Goal: Task Accomplishment & Management: Manage account settings

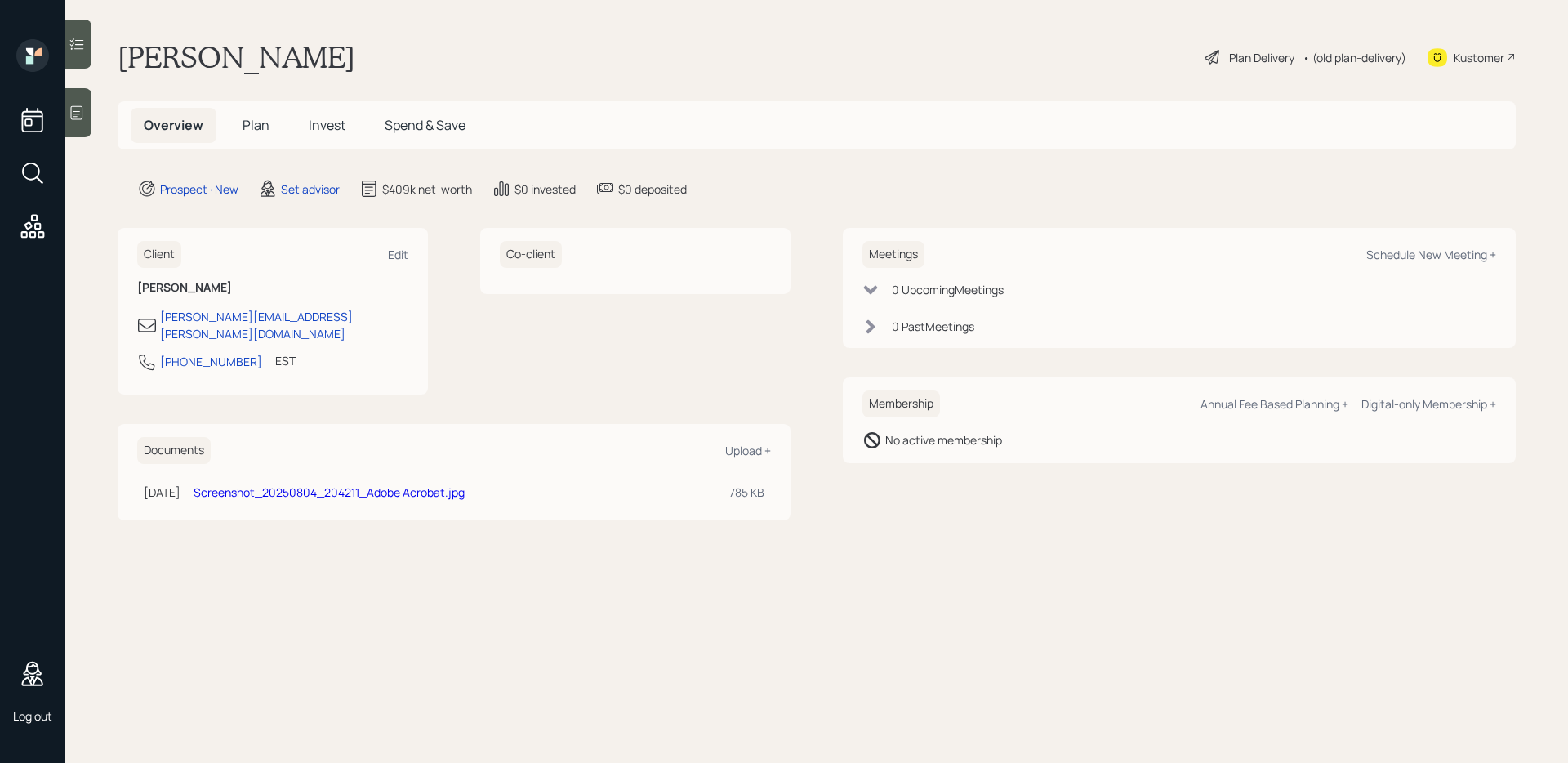
click at [428, 122] on span "Spend & Save" at bounding box center [425, 124] width 81 height 18
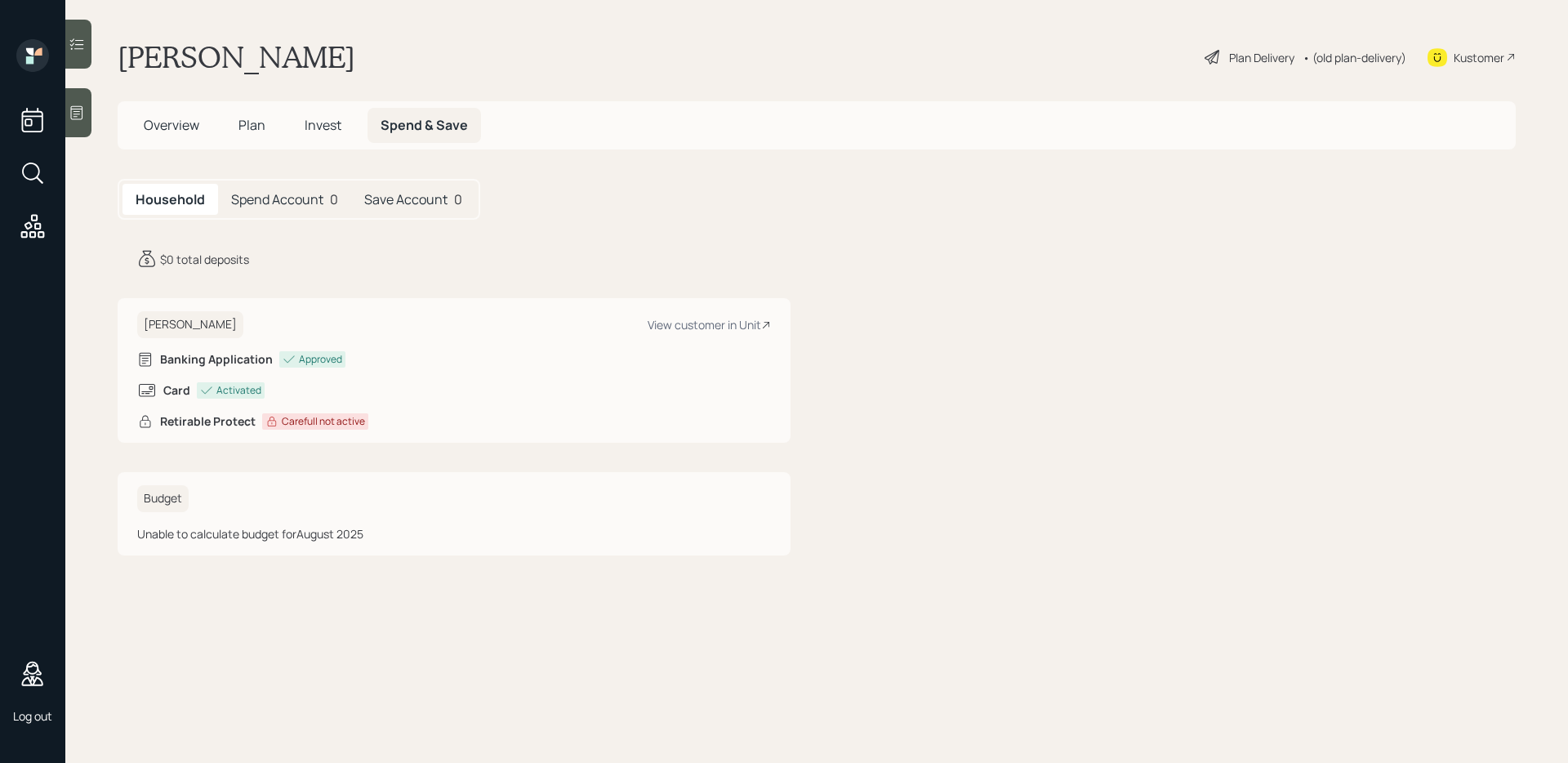
click at [327, 128] on span "Invest" at bounding box center [323, 124] width 36 height 18
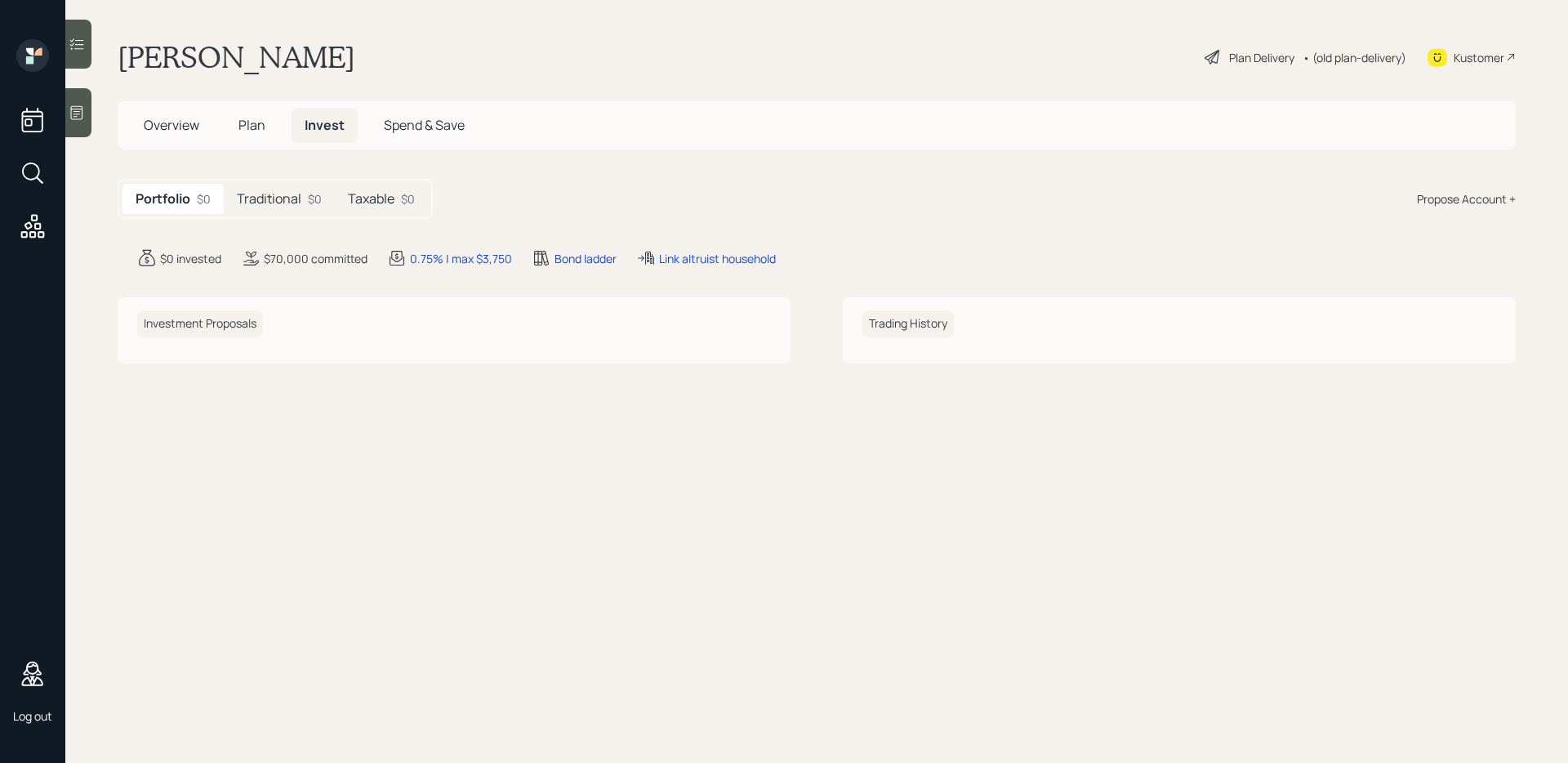
click at [261, 132] on span "Plan" at bounding box center [252, 124] width 27 height 18
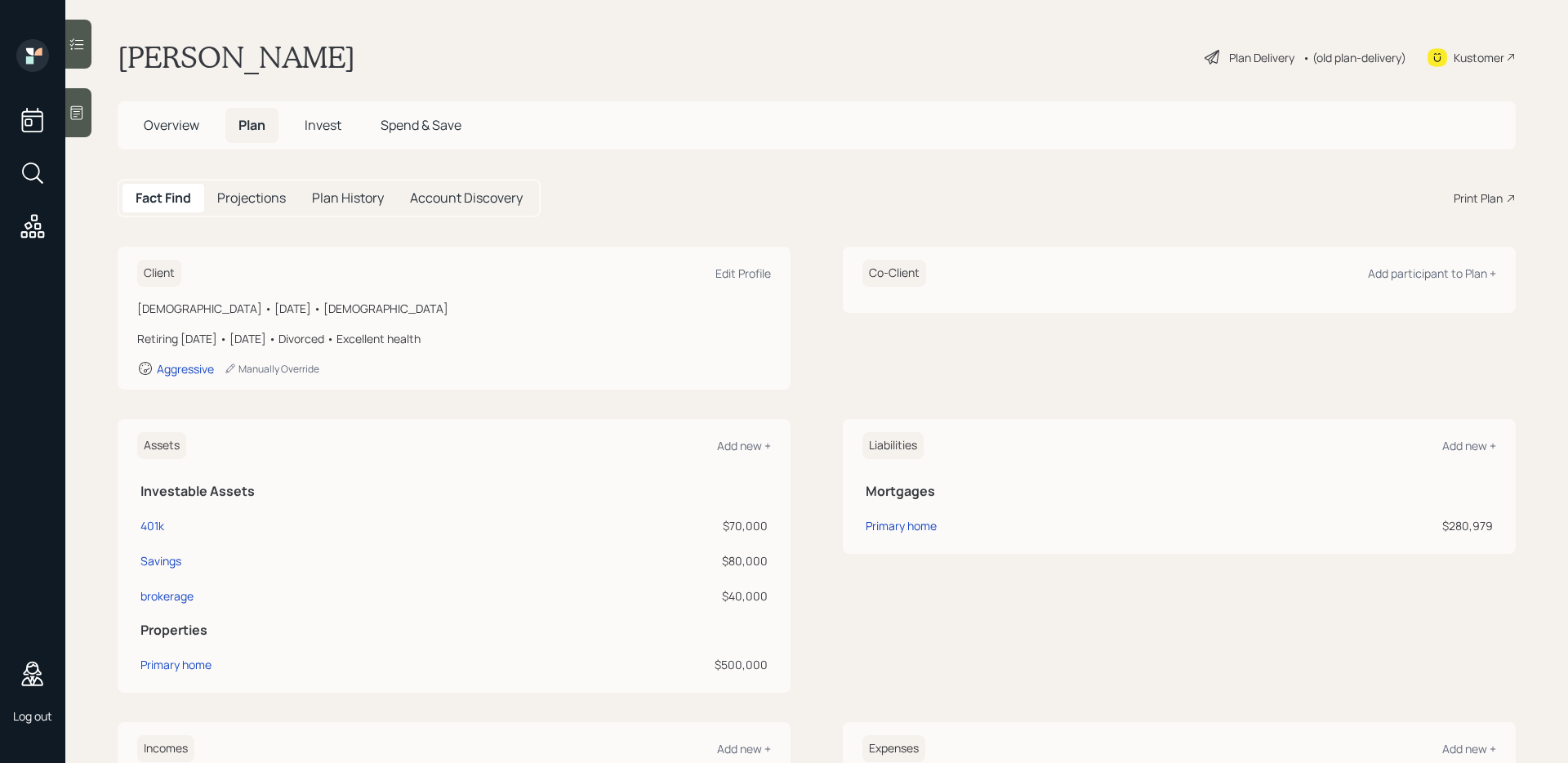
click at [468, 192] on h5 "Account Discovery" at bounding box center [466, 197] width 113 height 15
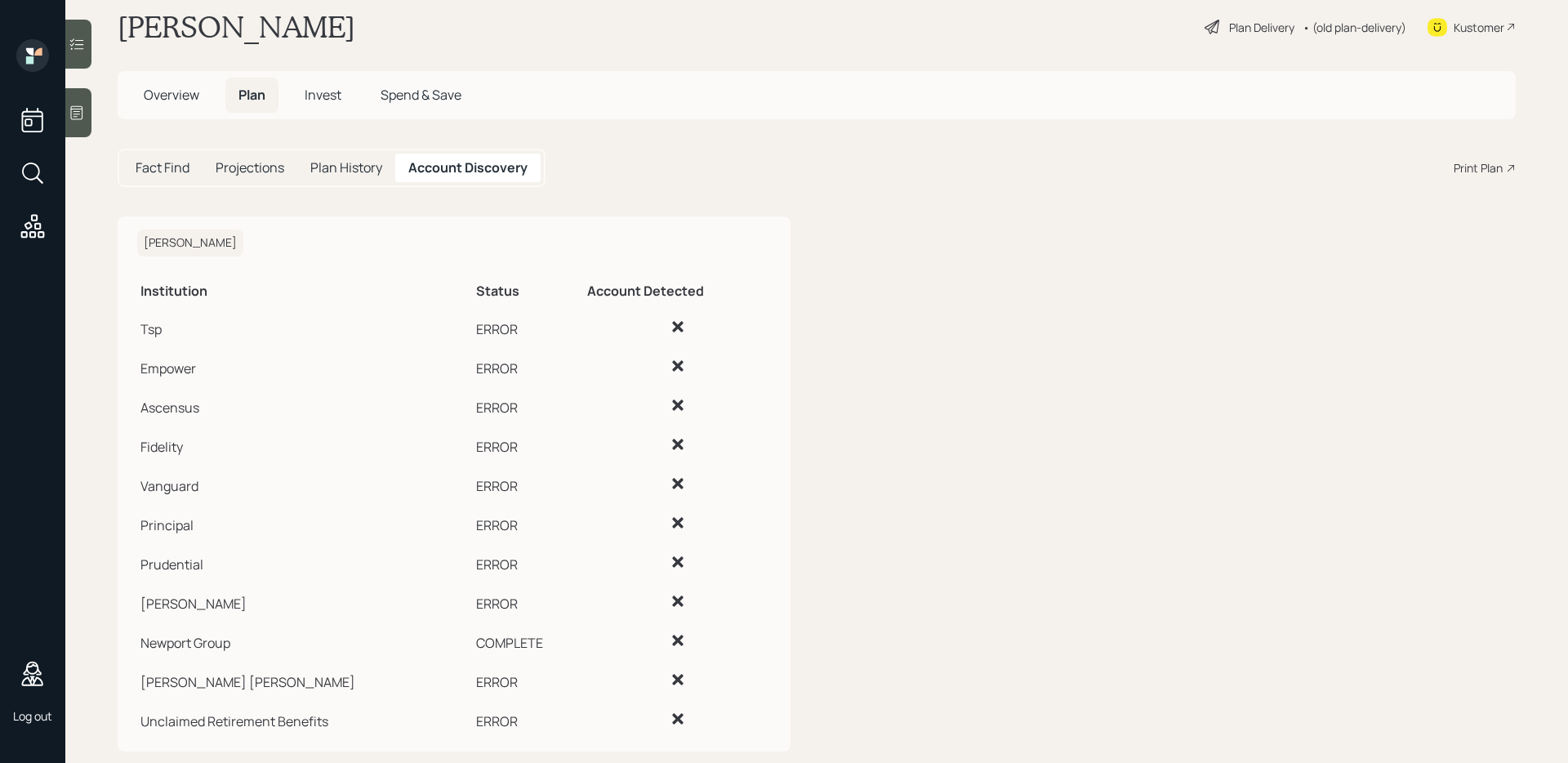
scroll to position [58, 0]
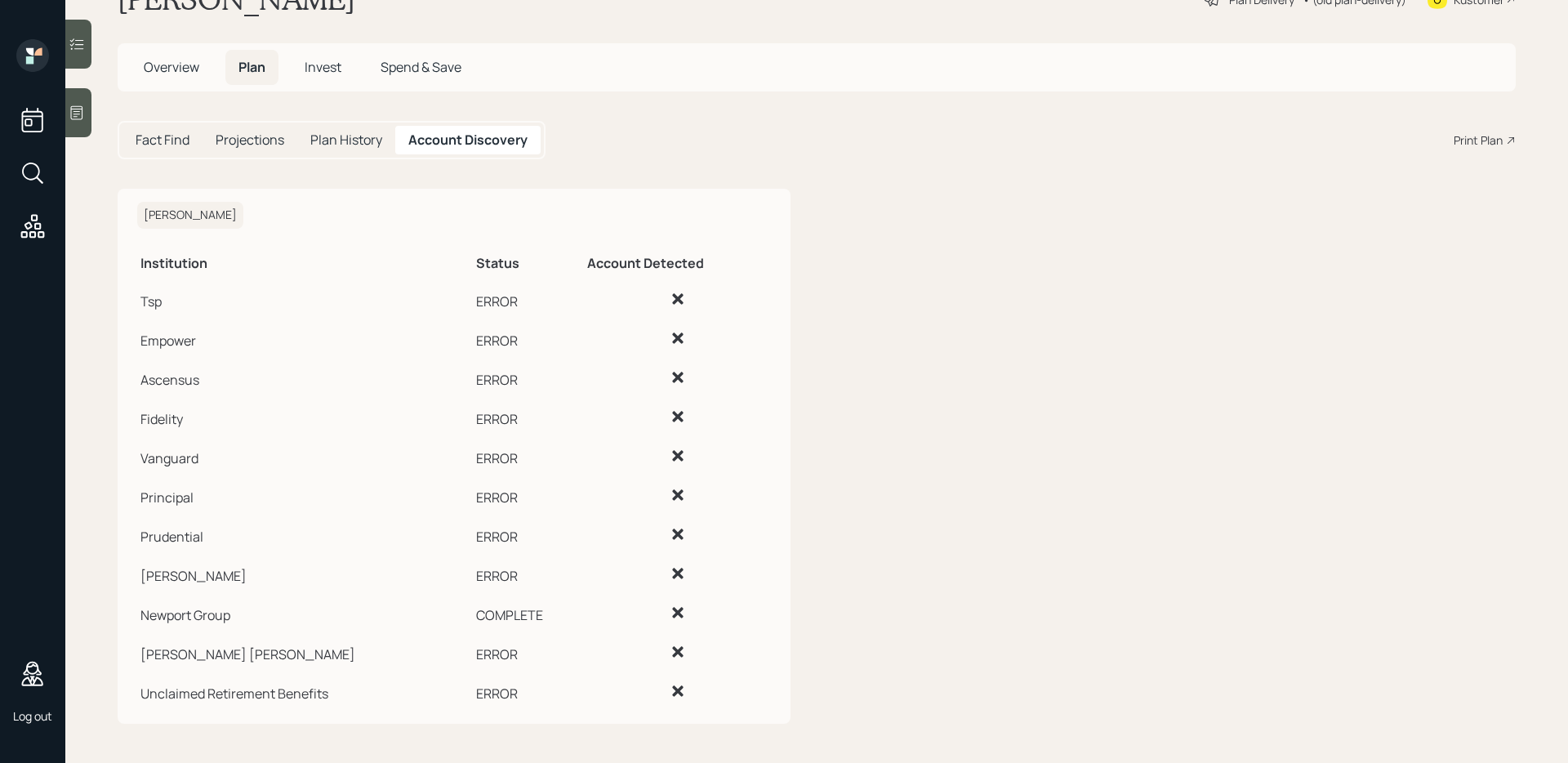
click at [178, 144] on h5 "Fact Find" at bounding box center [162, 140] width 54 height 15
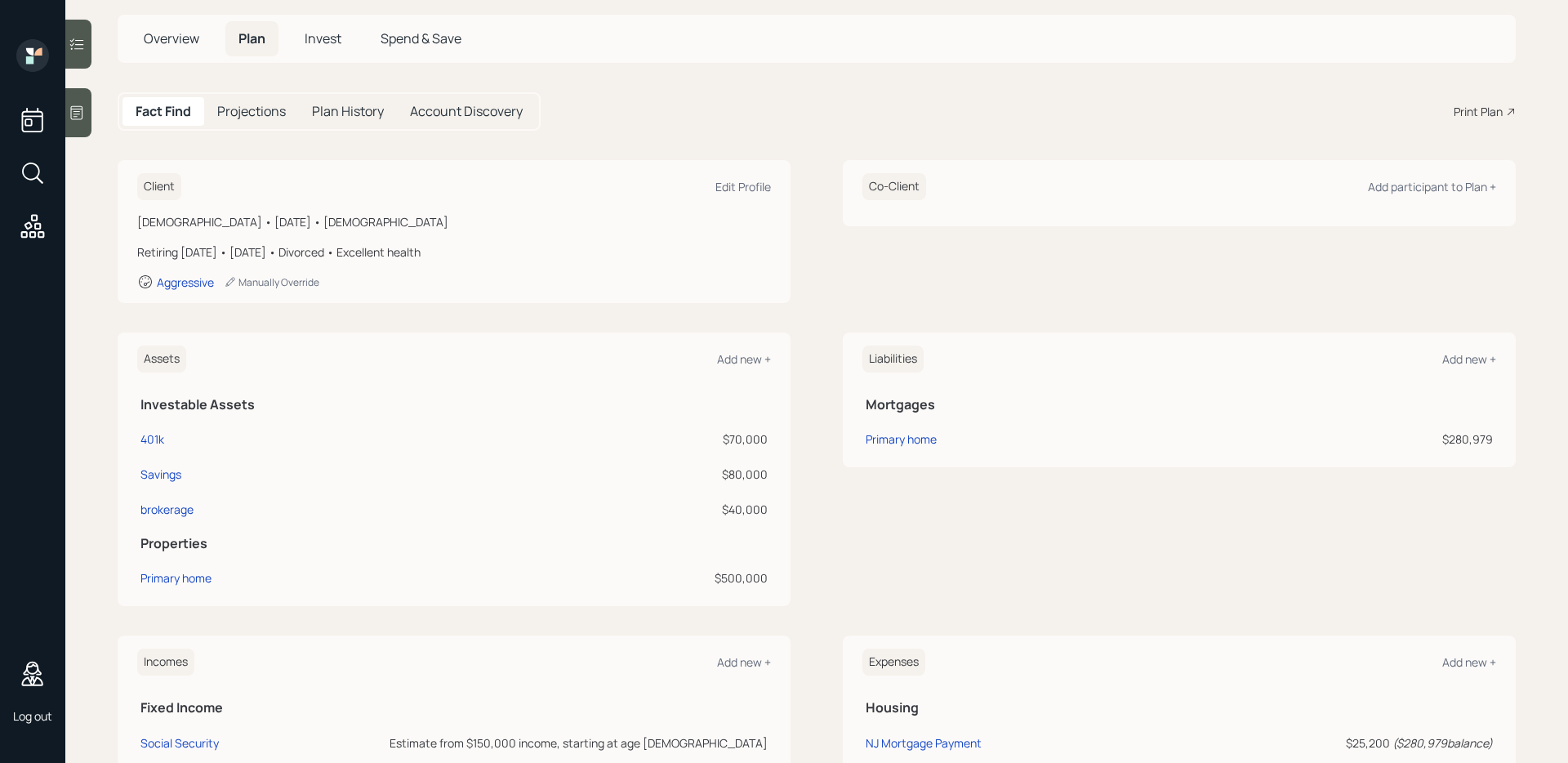
scroll to position [87, 0]
click at [297, 275] on div "Manually Override" at bounding box center [271, 282] width 95 height 14
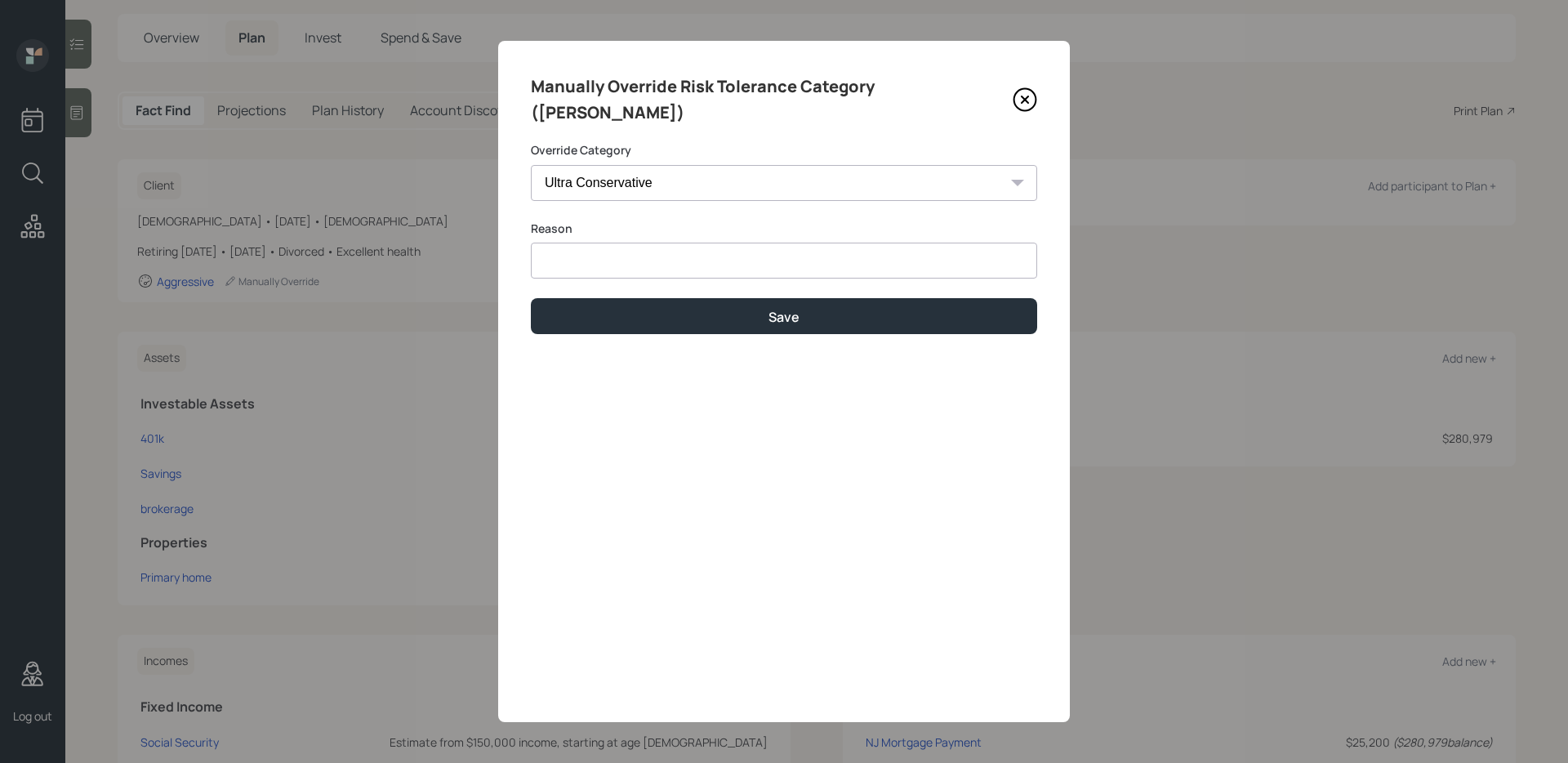
click at [649, 142] on div "Override Category Ultra Conservative" at bounding box center [784, 172] width 506 height 59
click at [654, 165] on select "Ultra Conservative" at bounding box center [784, 183] width 506 height 36
click at [531, 165] on select "Ultra Conservative" at bounding box center [784, 183] width 506 height 36
click at [679, 173] on select "Ultra Conservative" at bounding box center [784, 183] width 506 height 36
click at [1022, 96] on icon at bounding box center [1025, 99] width 6 height 6
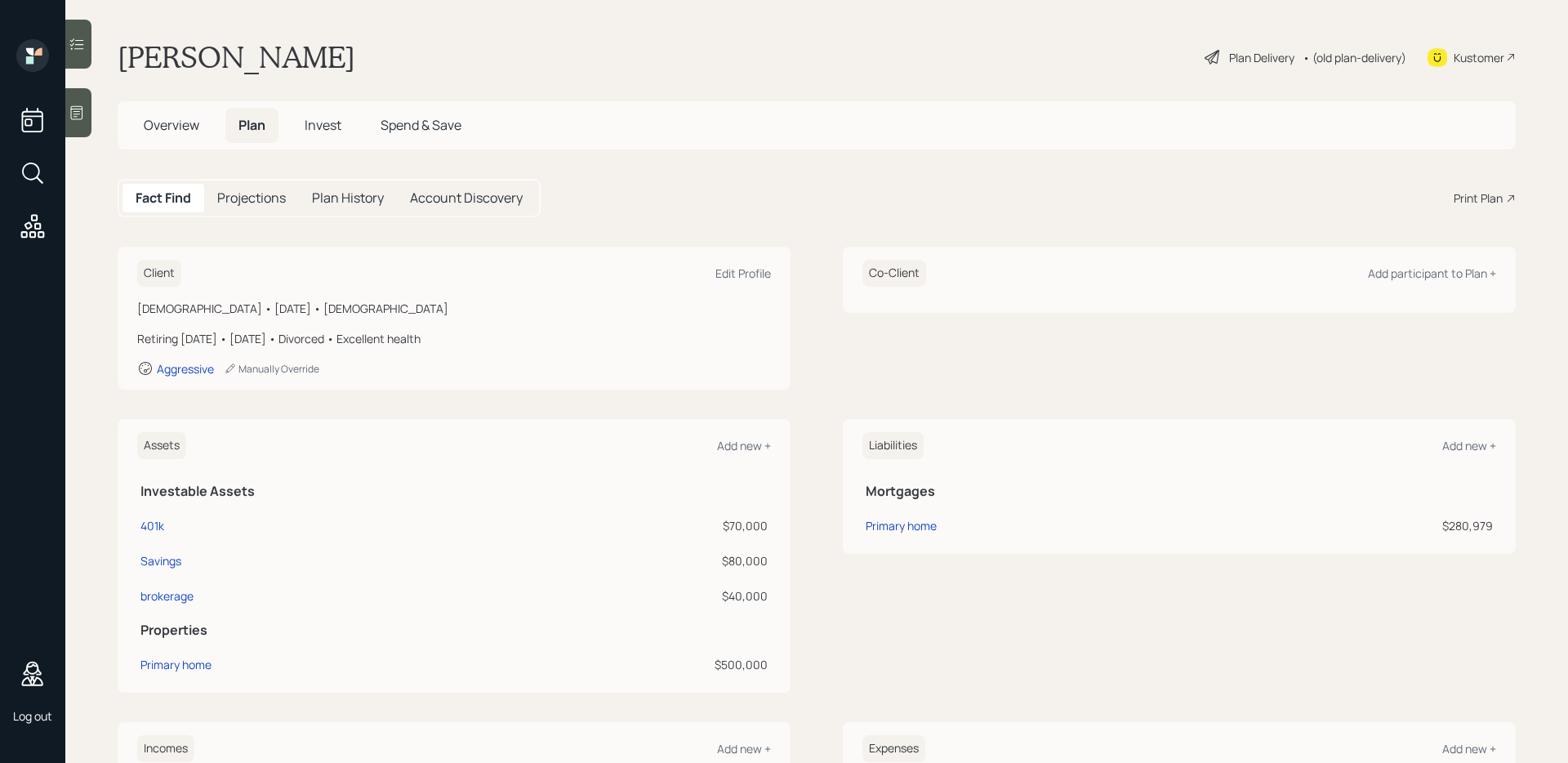
click at [263, 202] on h5 "Projections" at bounding box center [251, 197] width 68 height 15
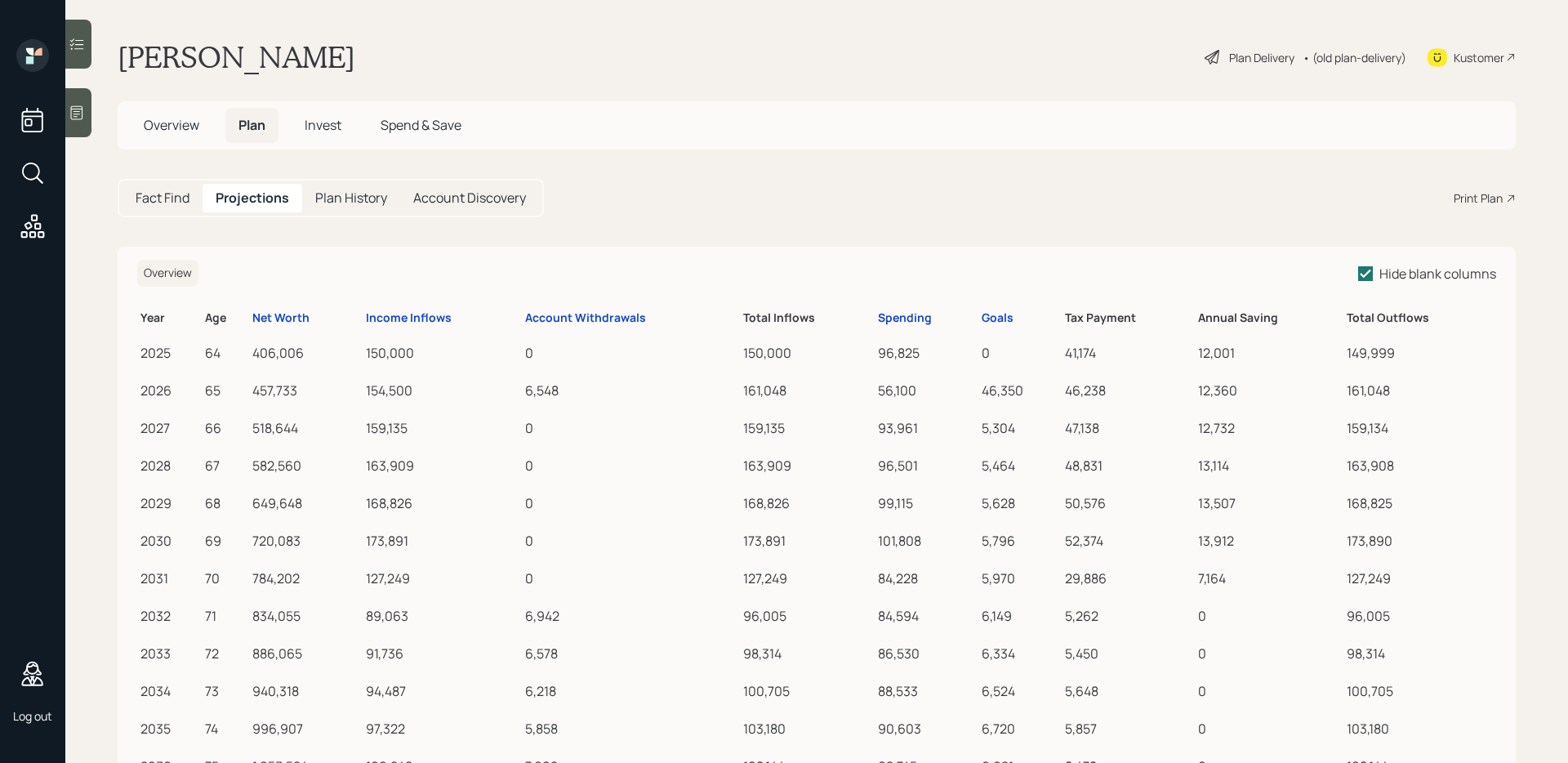
click at [326, 132] on span "Invest" at bounding box center [323, 124] width 36 height 18
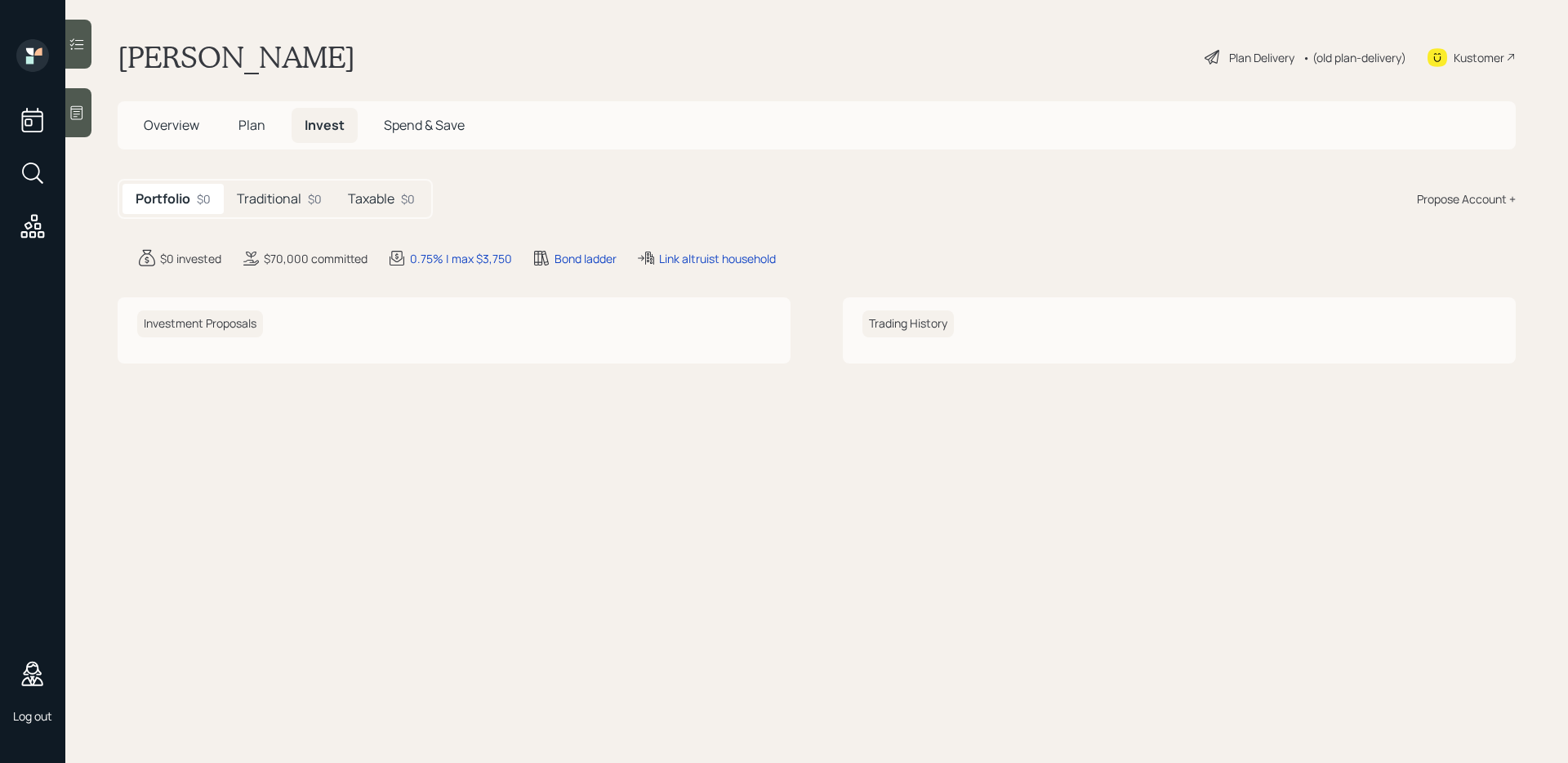
click at [306, 200] on div "Traditional $0" at bounding box center [279, 199] width 111 height 30
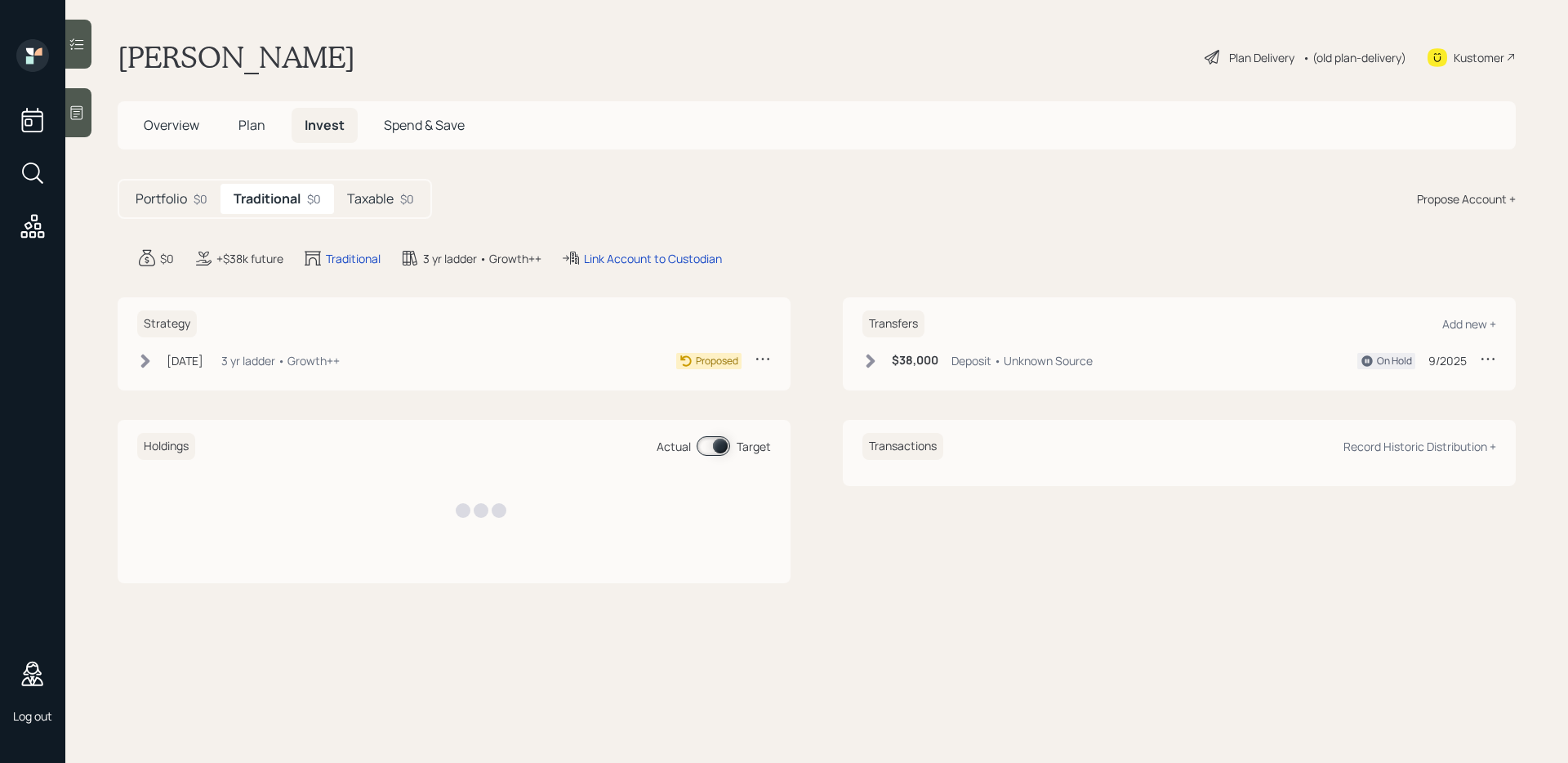
click at [392, 206] on h5 "Taxable" at bounding box center [370, 198] width 46 height 15
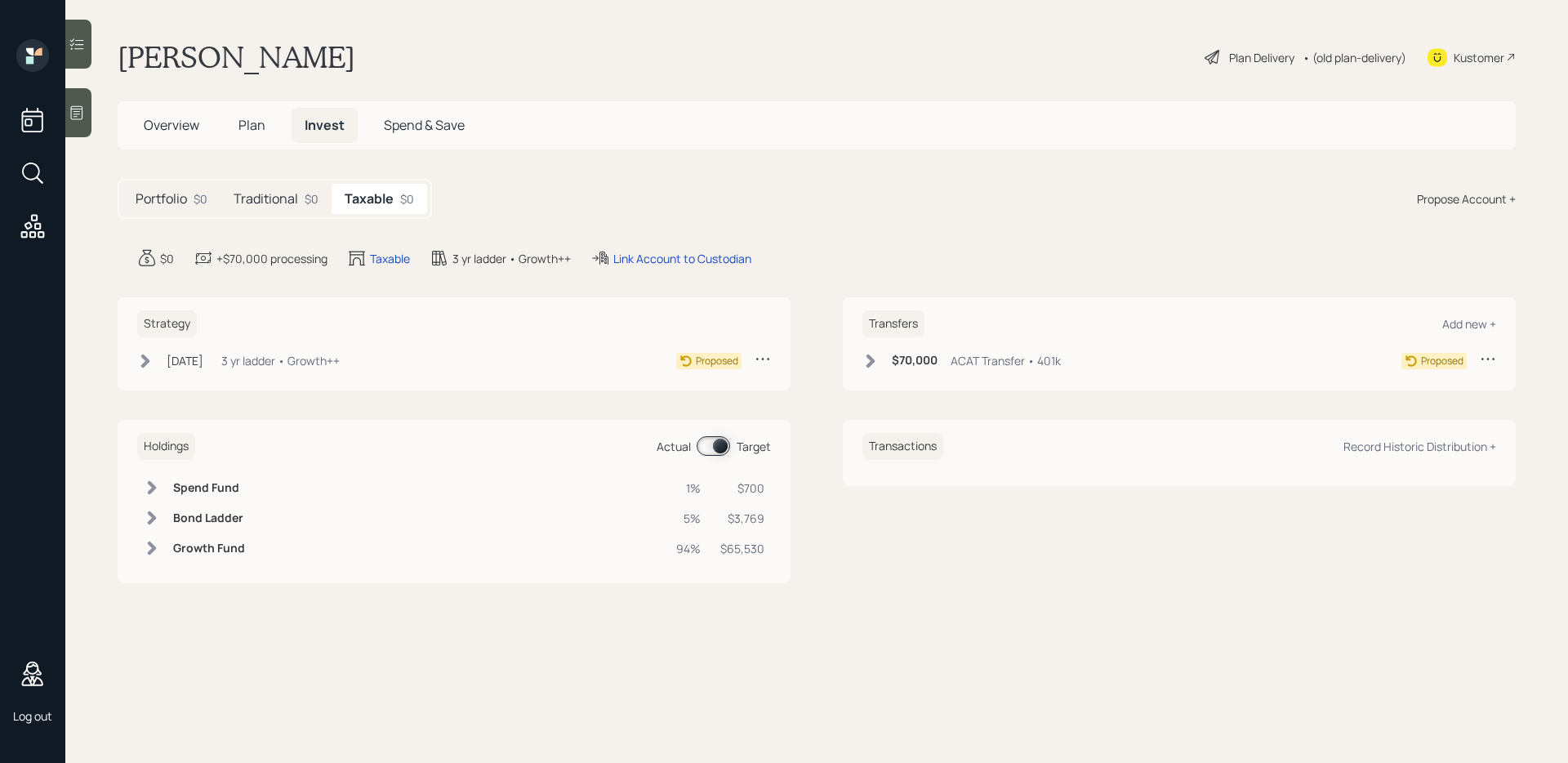
click at [151, 488] on icon at bounding box center [152, 488] width 9 height 14
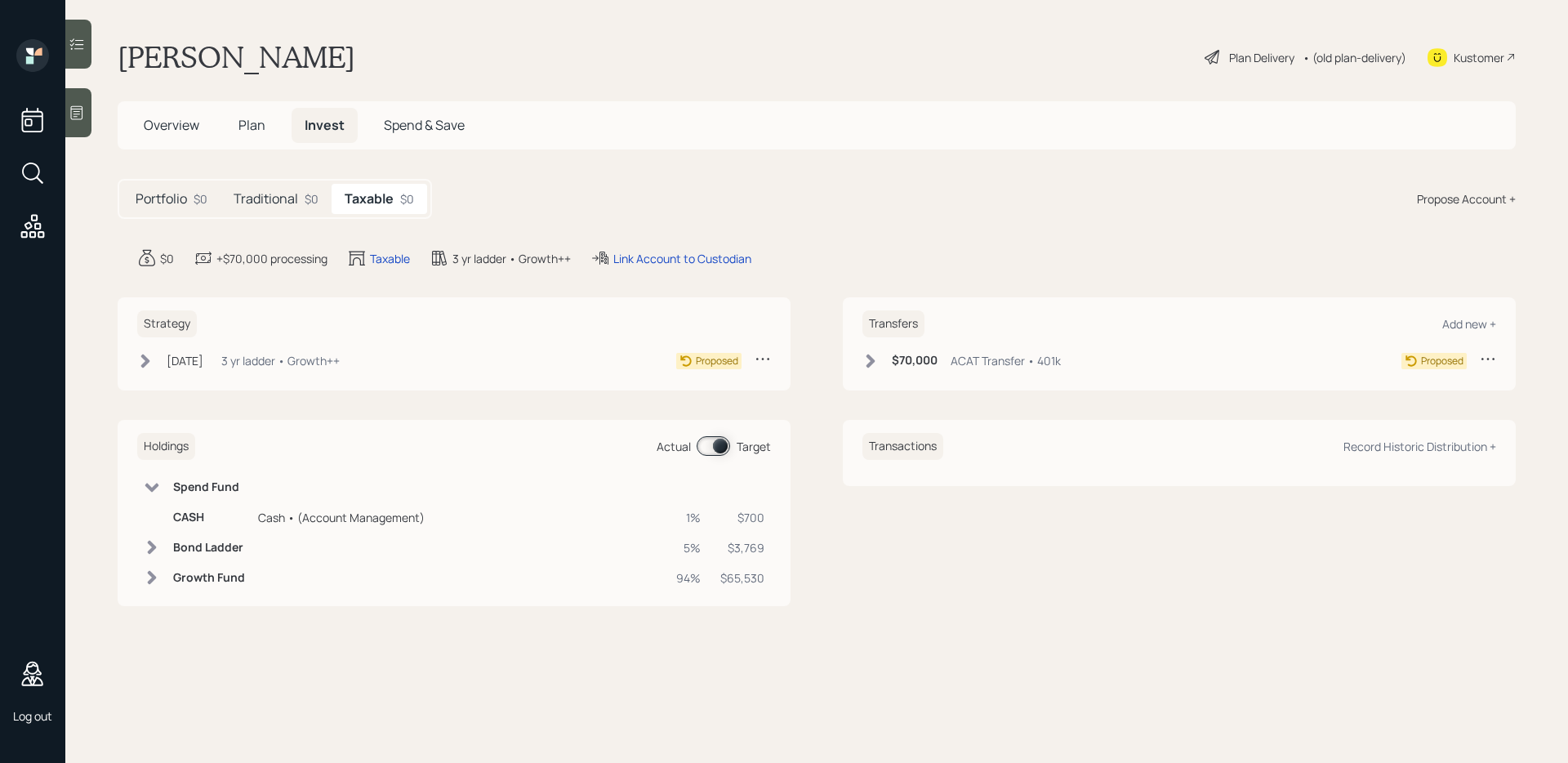
click at [153, 489] on icon at bounding box center [152, 487] width 14 height 9
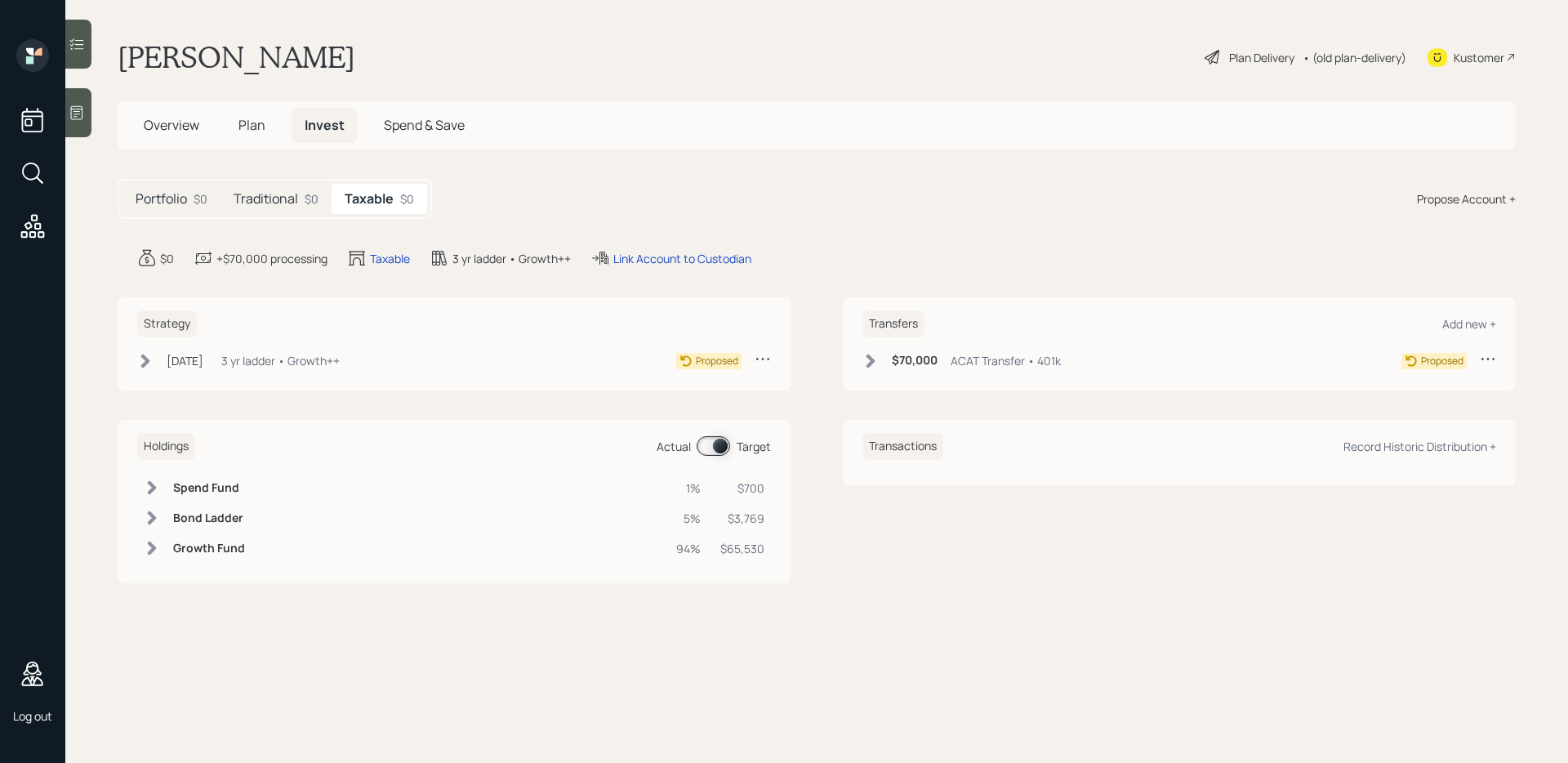
click at [151, 515] on icon at bounding box center [152, 518] width 9 height 14
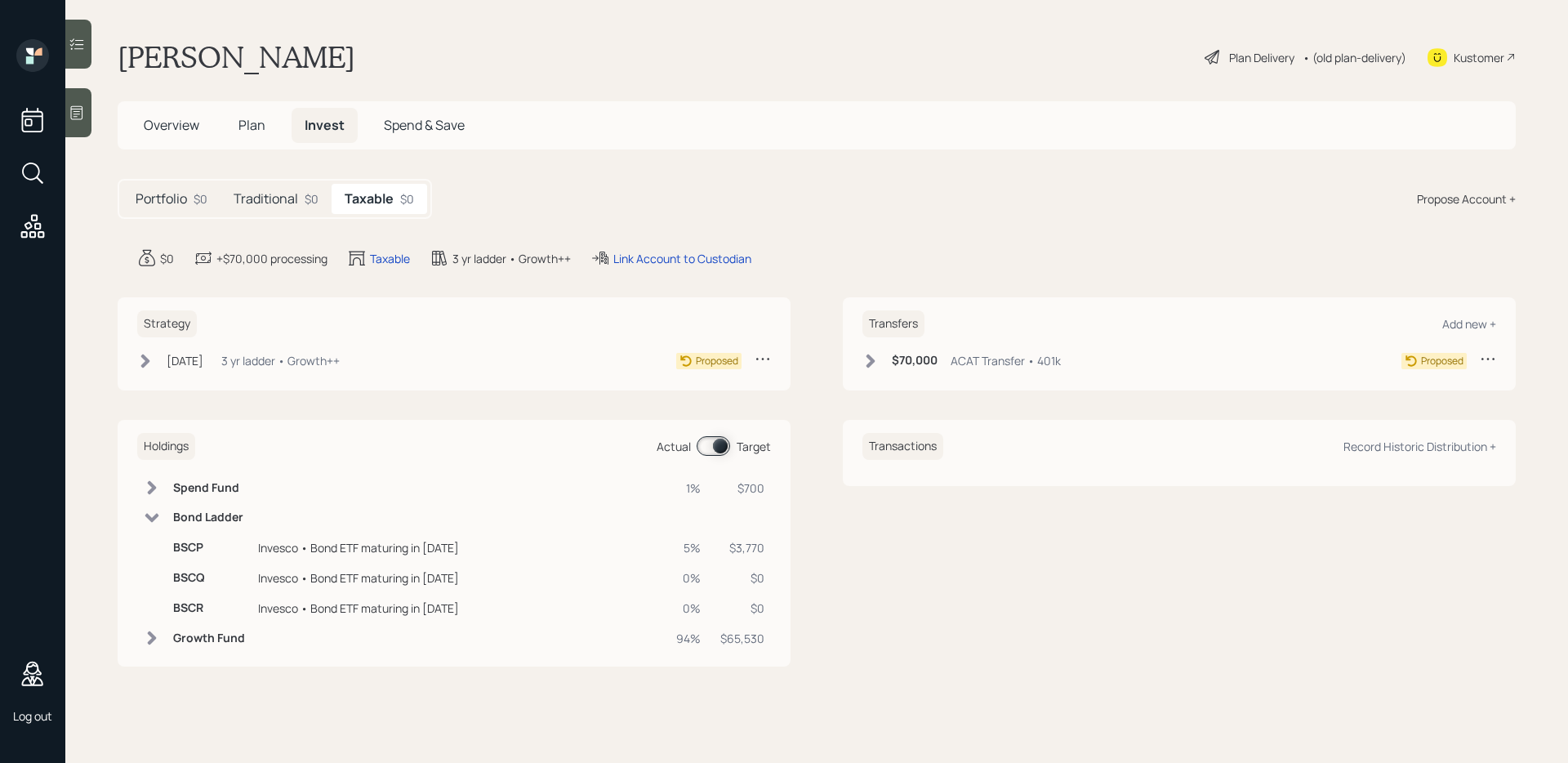
click at [154, 521] on icon at bounding box center [152, 518] width 14 height 9
